Goal: Task Accomplishment & Management: Complete application form

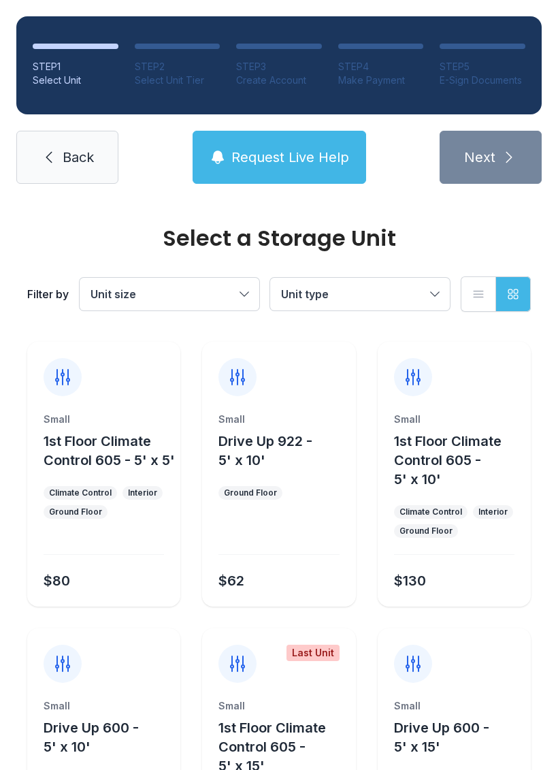
click at [83, 161] on span "Back" at bounding box center [78, 157] width 31 height 19
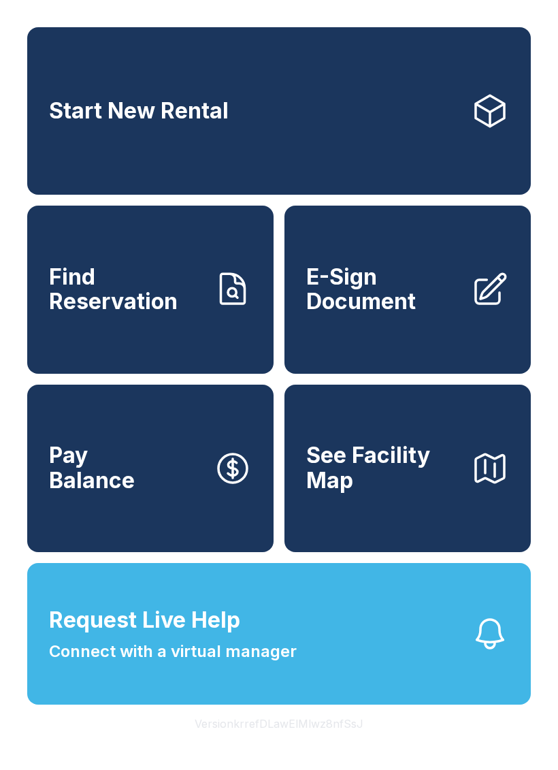
click at [229, 304] on icon at bounding box center [233, 289] width 24 height 30
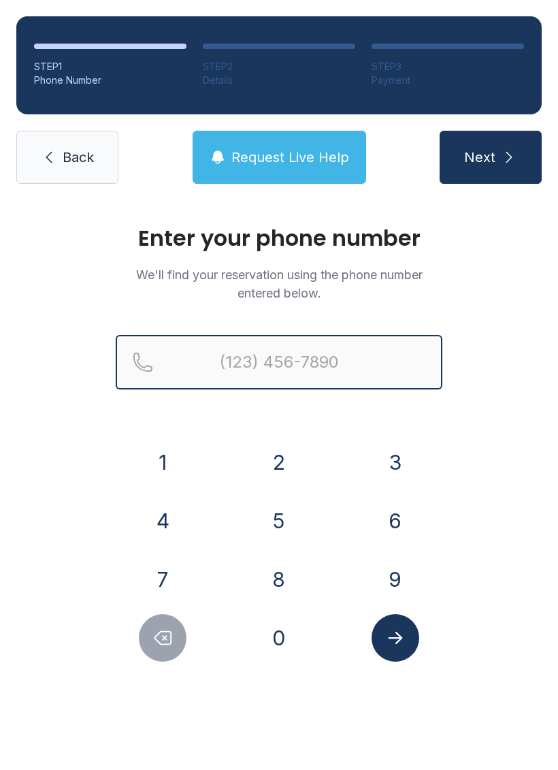
click at [336, 360] on input "Reservation phone number" at bounding box center [279, 362] width 327 height 54
type input "[PHONE_NUMBER]"
click at [490, 157] on button "Next" at bounding box center [491, 157] width 102 height 53
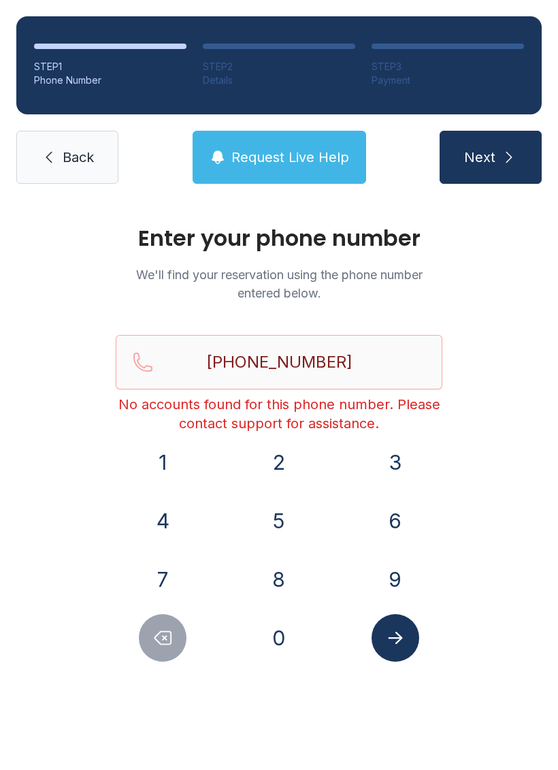
click at [92, 158] on span "Back" at bounding box center [78, 157] width 31 height 19
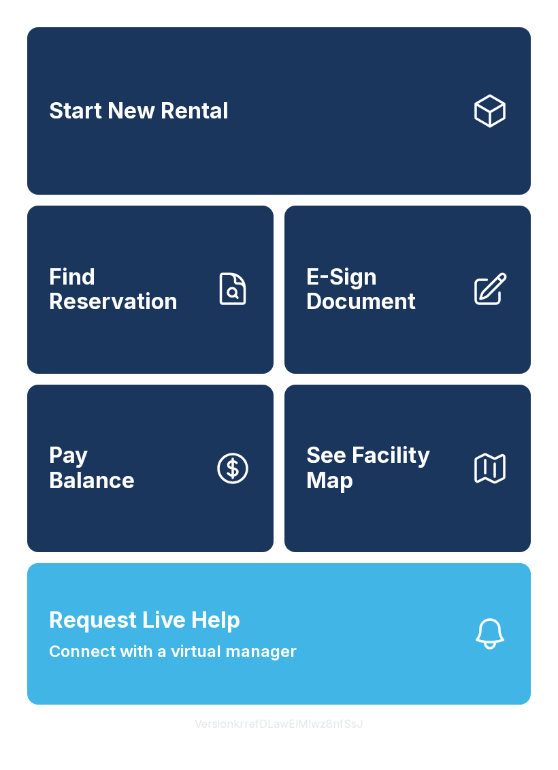
click at [361, 127] on link "Start New Rental" at bounding box center [279, 111] width 504 height 168
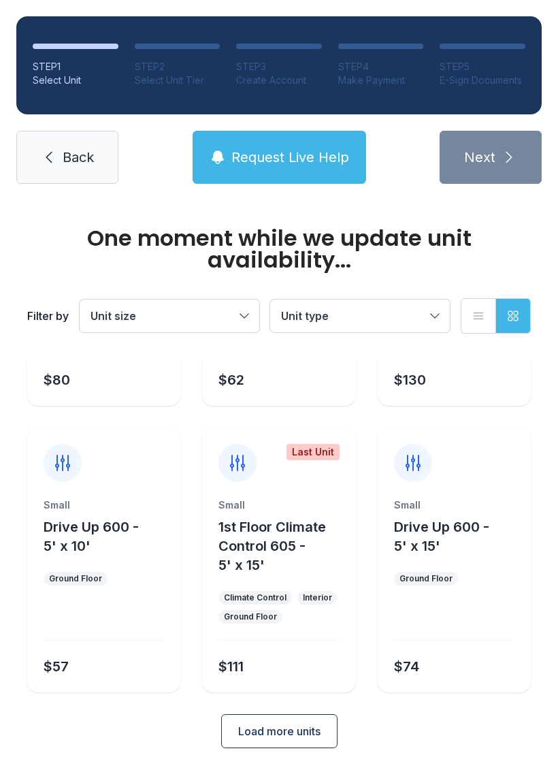
scroll to position [200, 0]
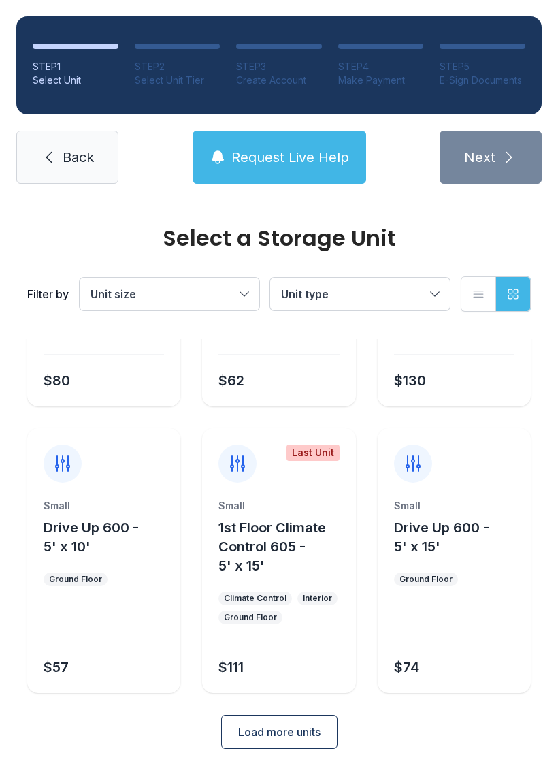
click at [232, 304] on button "Unit size" at bounding box center [170, 294] width 180 height 33
click at [236, 287] on button "Unit size" at bounding box center [170, 294] width 180 height 33
click at [412, 306] on button "Unit type" at bounding box center [360, 294] width 180 height 33
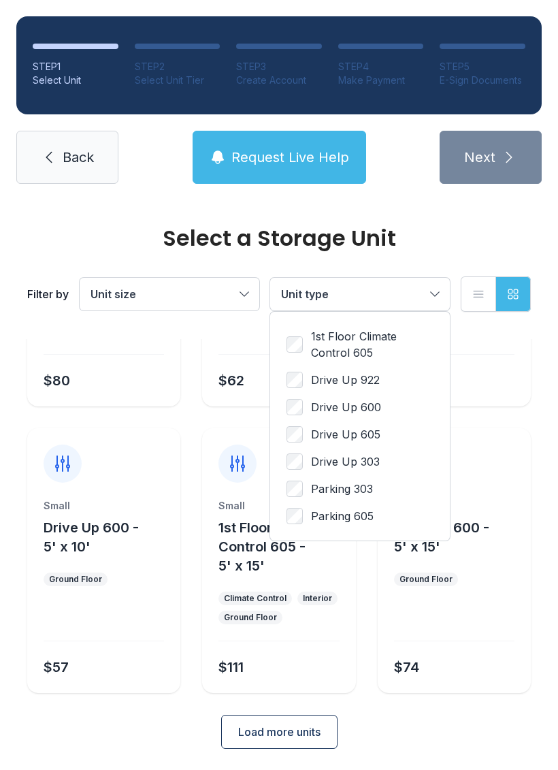
click at [365, 468] on span "Drive Up 303" at bounding box center [345, 461] width 69 height 16
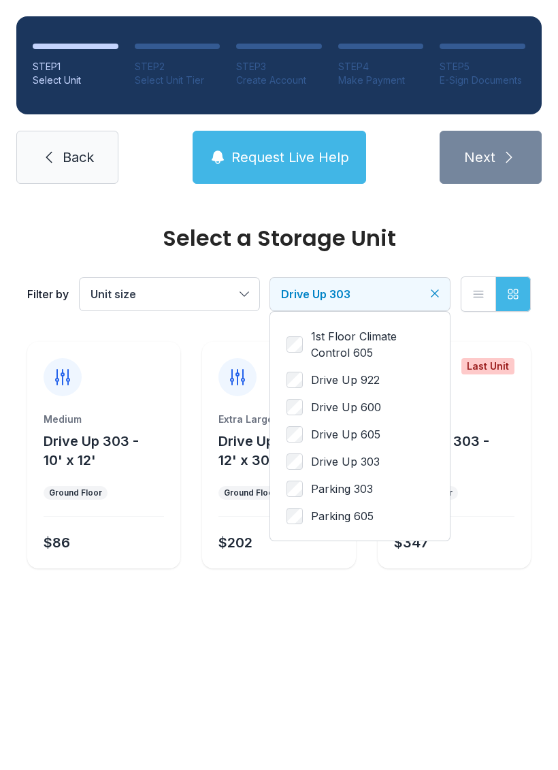
scroll to position [0, 0]
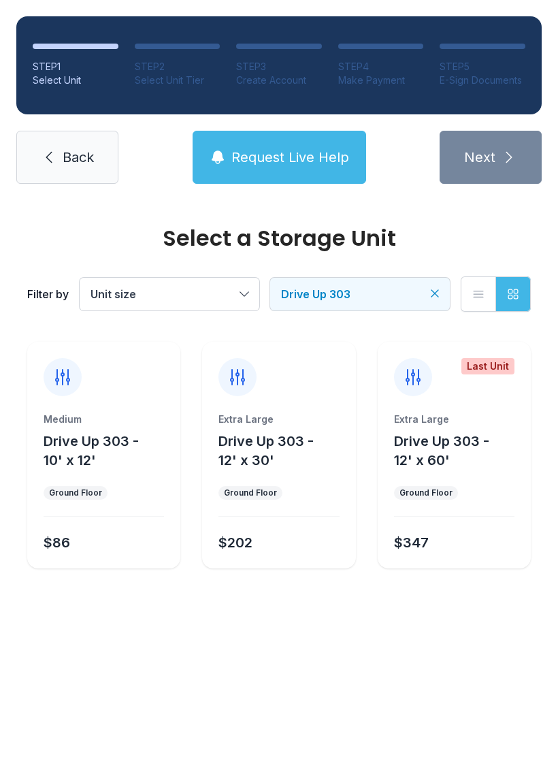
click at [327, 163] on span "Request Live Help" at bounding box center [291, 157] width 118 height 19
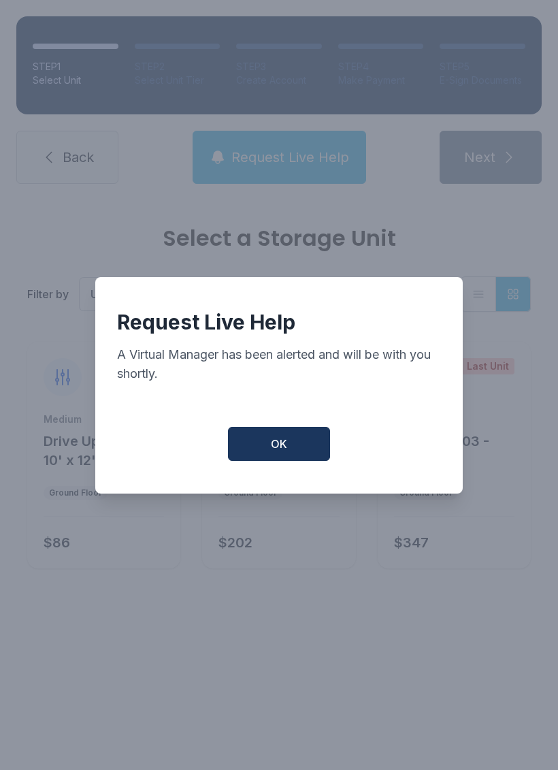
click at [295, 461] on button "OK" at bounding box center [279, 444] width 102 height 34
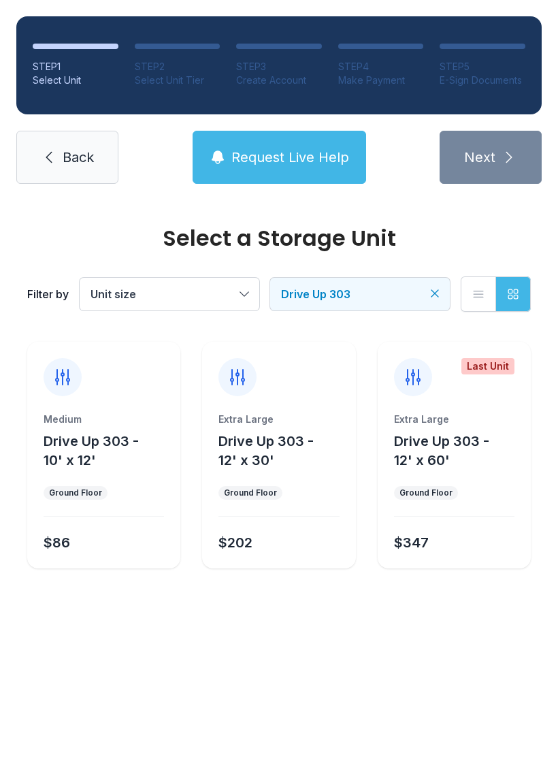
click at [76, 172] on link "Back" at bounding box center [67, 157] width 102 height 53
